Goal: Task Accomplishment & Management: Use online tool/utility

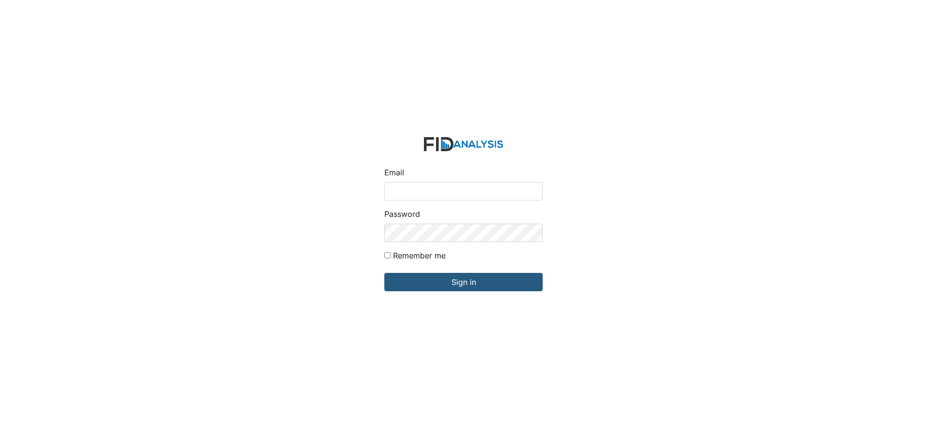
click at [416, 190] on input "Email" at bounding box center [463, 191] width 158 height 18
type input "[EMAIL_ADDRESS][DOMAIN_NAME]"
click at [384, 273] on input "Sign in" at bounding box center [463, 282] width 158 height 18
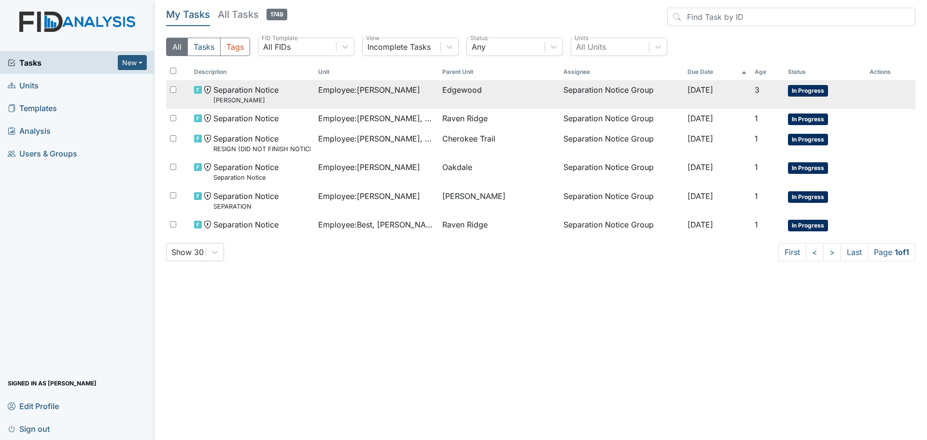
click at [371, 96] on td "Employee : Clark, Rosiland" at bounding box center [376, 94] width 124 height 28
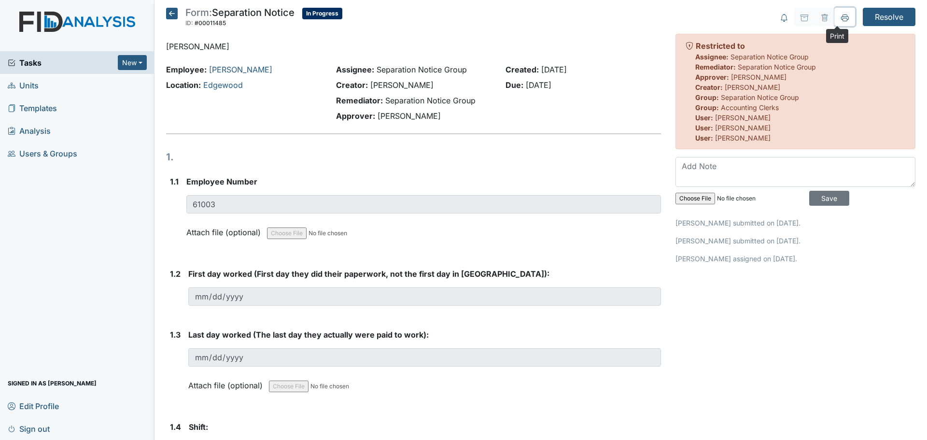
click at [841, 18] on icon at bounding box center [845, 16] width 8 height 5
click at [169, 13] on icon at bounding box center [172, 14] width 12 height 12
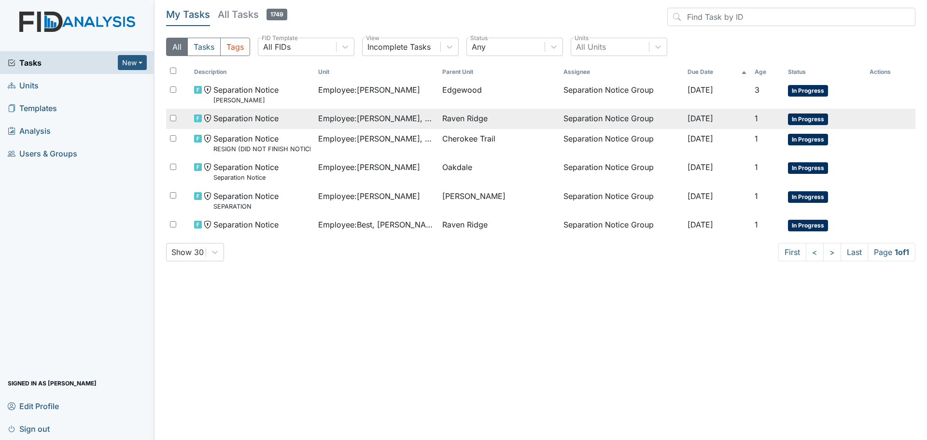
click at [345, 113] on span "Employee : Hocutt, Montreil" at bounding box center [376, 119] width 116 height 12
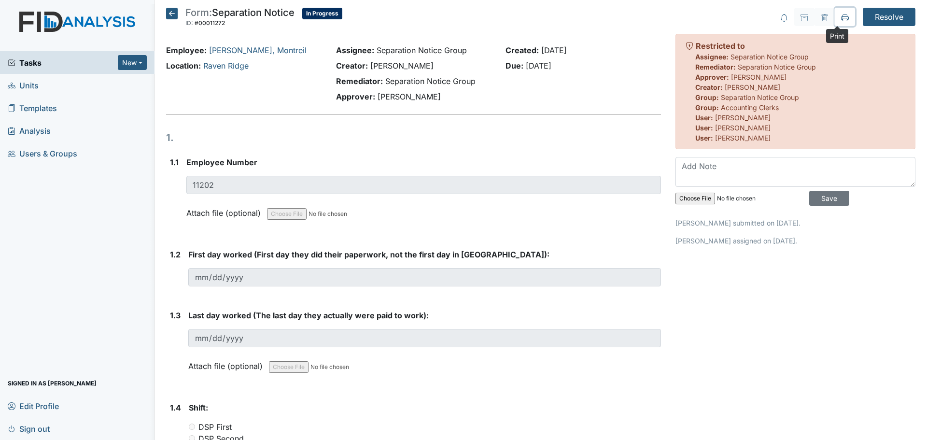
drag, startPoint x: 841, startPoint y: 19, endPoint x: 708, endPoint y: 378, distance: 382.3
click at [841, 19] on icon at bounding box center [845, 18] width 8 height 8
click at [169, 11] on icon at bounding box center [172, 14] width 12 height 12
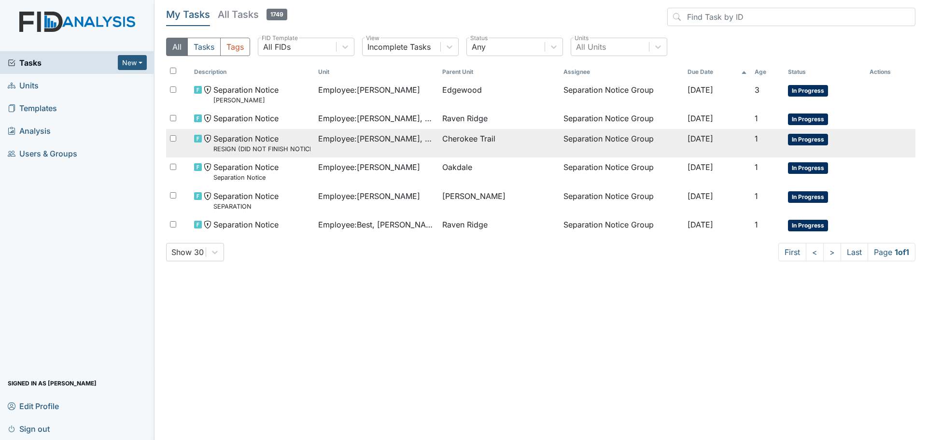
click at [385, 137] on span "Employee : Higgins, Shmara" at bounding box center [376, 139] width 116 height 12
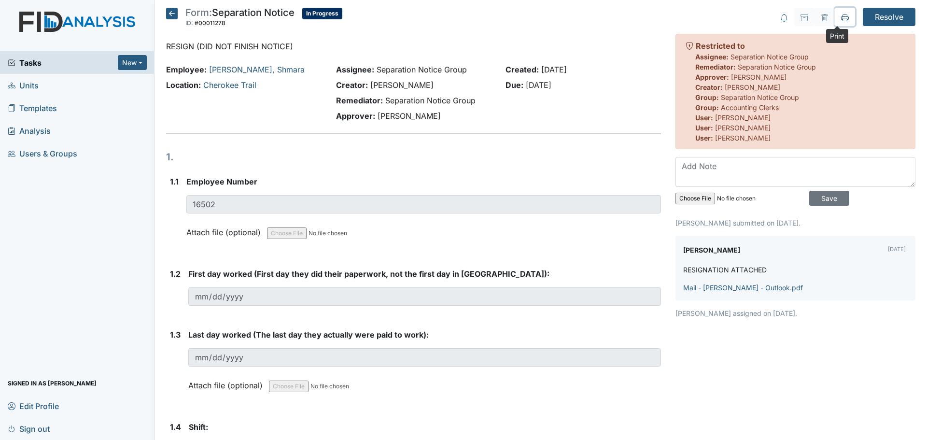
drag, startPoint x: 838, startPoint y: 15, endPoint x: 707, endPoint y: 375, distance: 382.6
click at [841, 15] on icon at bounding box center [845, 18] width 8 height 8
click at [171, 14] on icon at bounding box center [172, 14] width 12 height 12
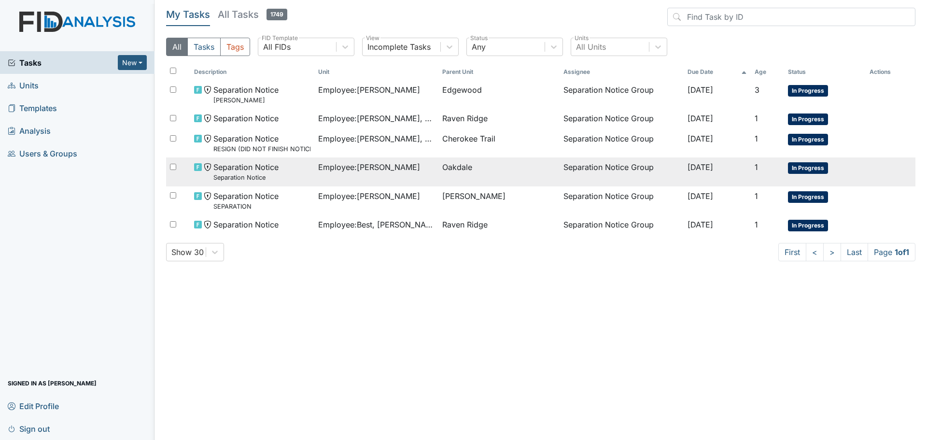
click at [356, 172] on span "Employee : Koonce, Angel" at bounding box center [369, 167] width 102 height 12
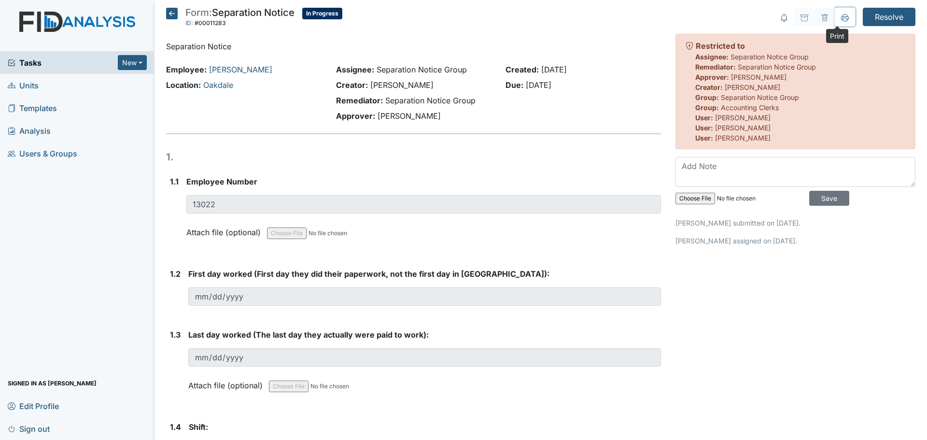
click at [837, 12] on button at bounding box center [845, 17] width 20 height 18
click at [172, 14] on icon at bounding box center [172, 14] width 12 height 12
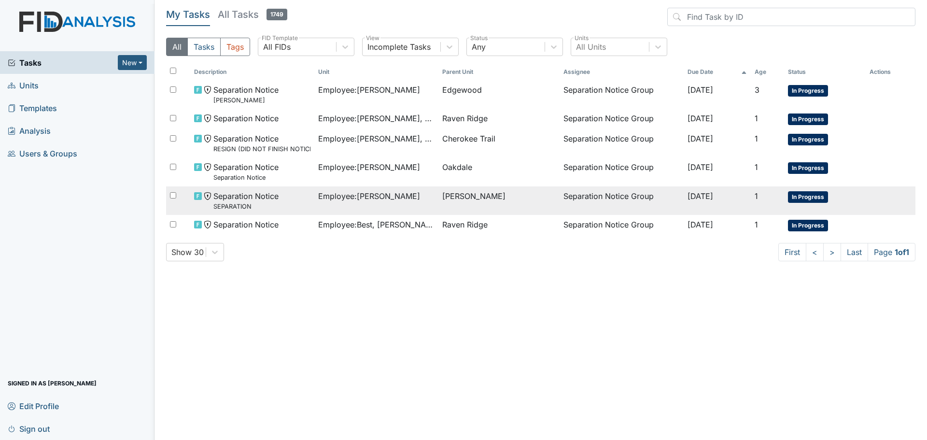
click at [375, 201] on span "Employee : [PERSON_NAME]" at bounding box center [369, 196] width 102 height 12
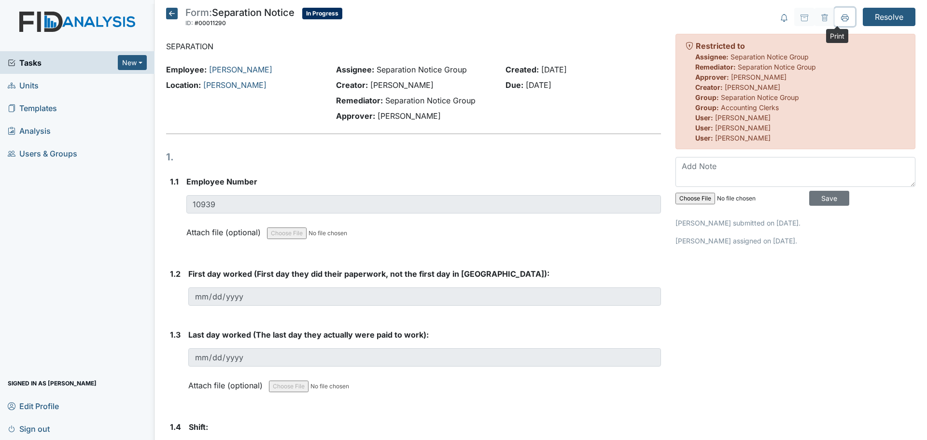
click at [842, 17] on button at bounding box center [845, 17] width 20 height 18
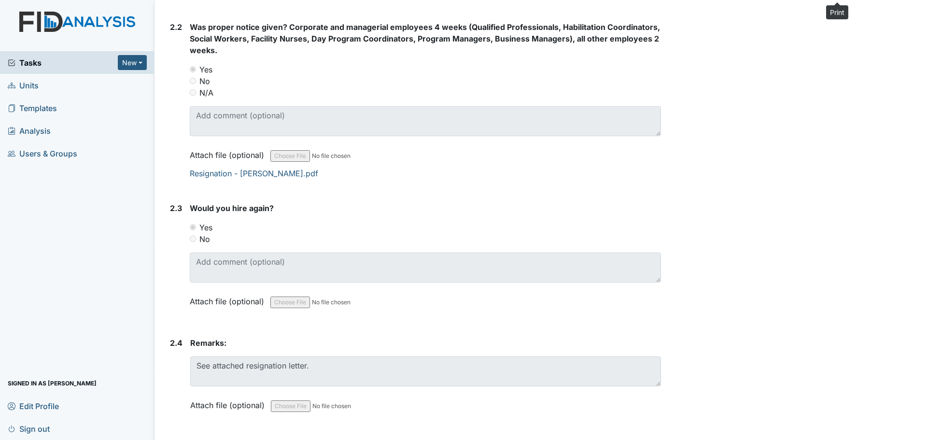
scroll to position [701, 0]
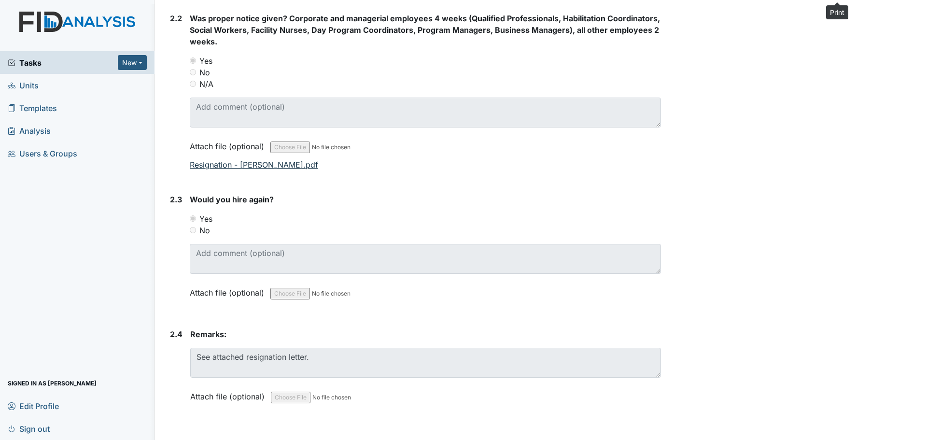
click at [291, 166] on link "Resignation - [PERSON_NAME].pdf" at bounding box center [254, 165] width 128 height 10
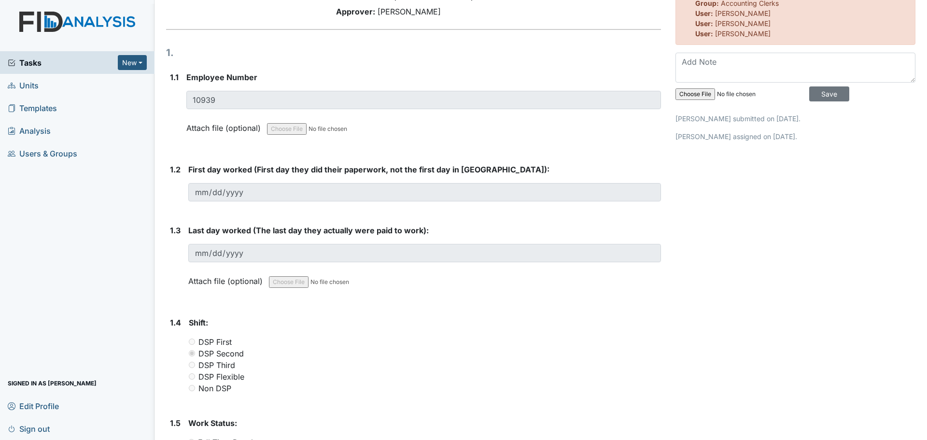
scroll to position [0, 0]
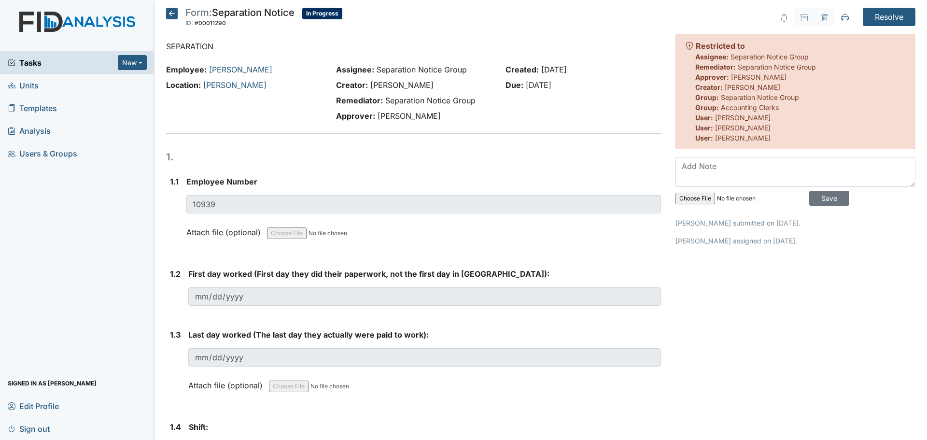
click at [172, 12] on icon at bounding box center [172, 14] width 12 height 12
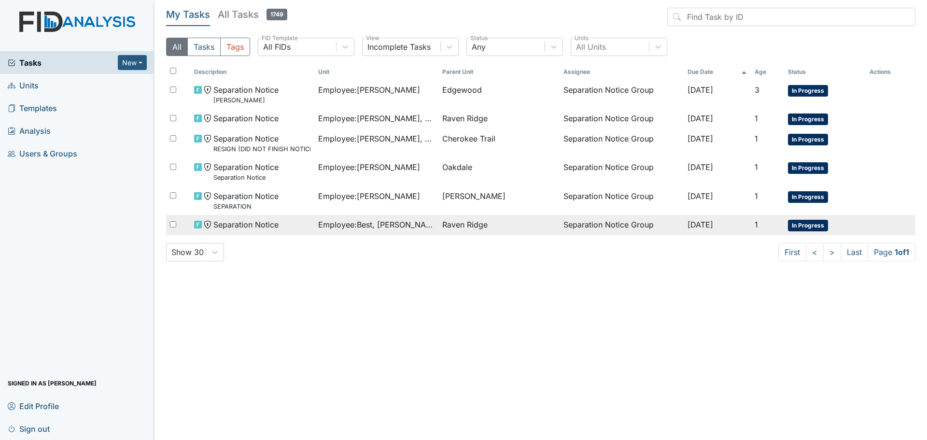
click at [382, 221] on span "Employee : Best, [PERSON_NAME]" at bounding box center [376, 225] width 116 height 12
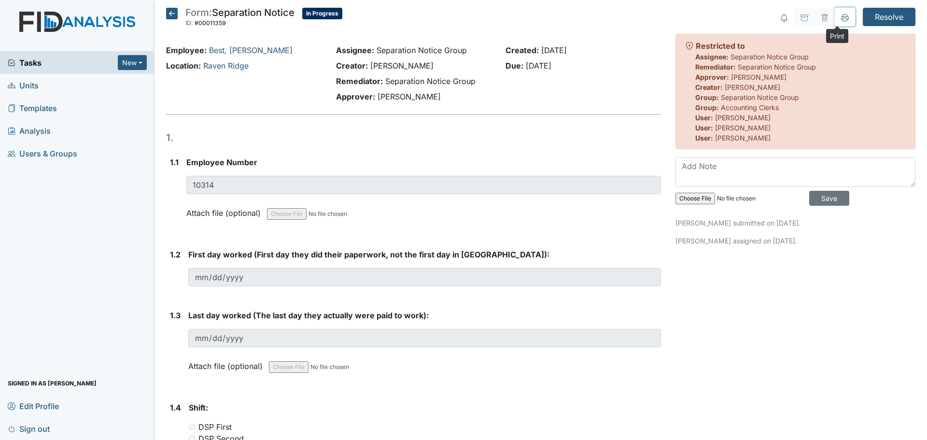
drag, startPoint x: 834, startPoint y: 21, endPoint x: 703, endPoint y: 366, distance: 368.4
click at [841, 21] on icon at bounding box center [845, 18] width 8 height 8
drag, startPoint x: 455, startPoint y: 133, endPoint x: 467, endPoint y: 130, distance: 11.8
click at [455, 133] on h1 "1." at bounding box center [413, 137] width 495 height 14
drag, startPoint x: 879, startPoint y: 17, endPoint x: 876, endPoint y: 23, distance: 6.3
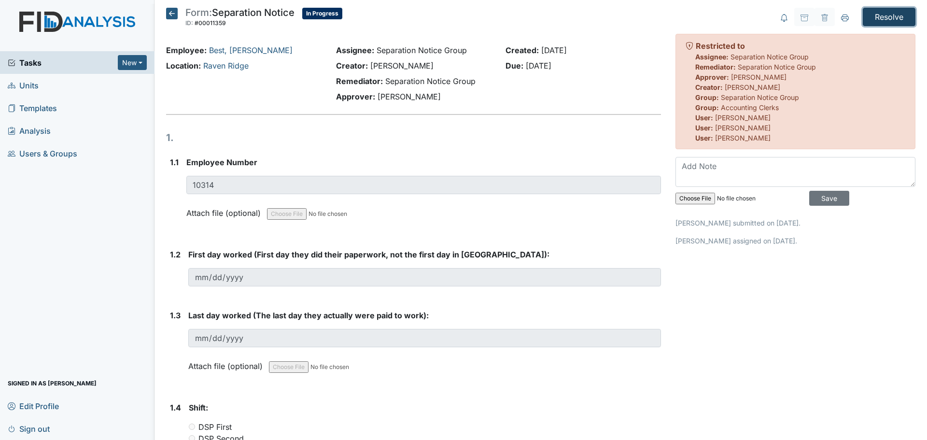
click at [879, 17] on input "Resolve" at bounding box center [889, 17] width 53 height 18
